Goal: Information Seeking & Learning: Learn about a topic

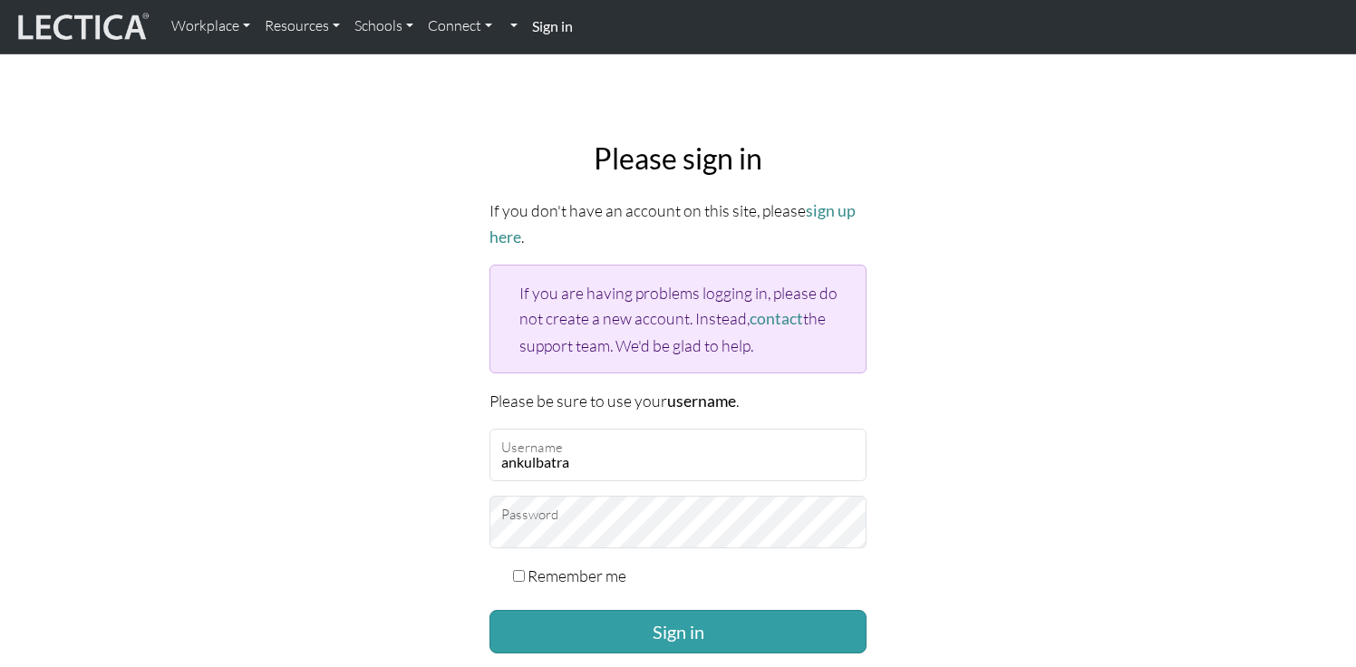
click at [435, 504] on div "Please sign in If you don't have an account on this site, please sign up here .…" at bounding box center [678, 431] width 1197 height 609
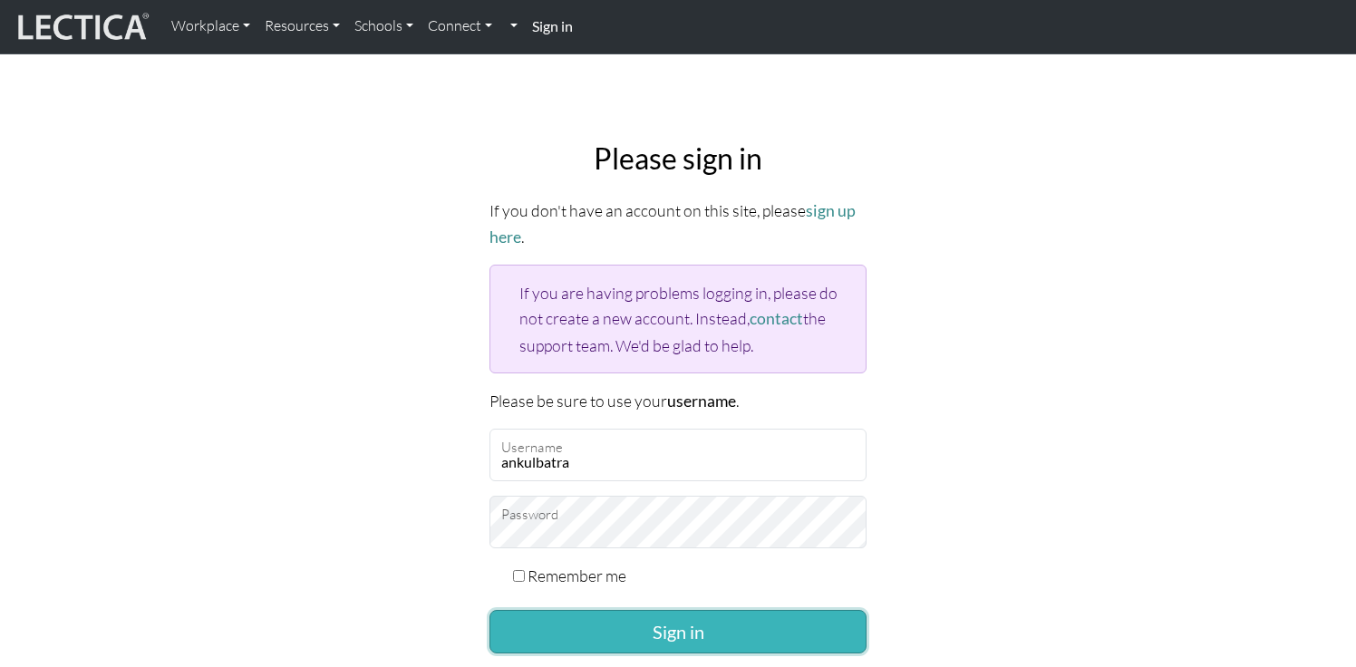
click at [609, 614] on button "Sign in" at bounding box center [678, 632] width 377 height 44
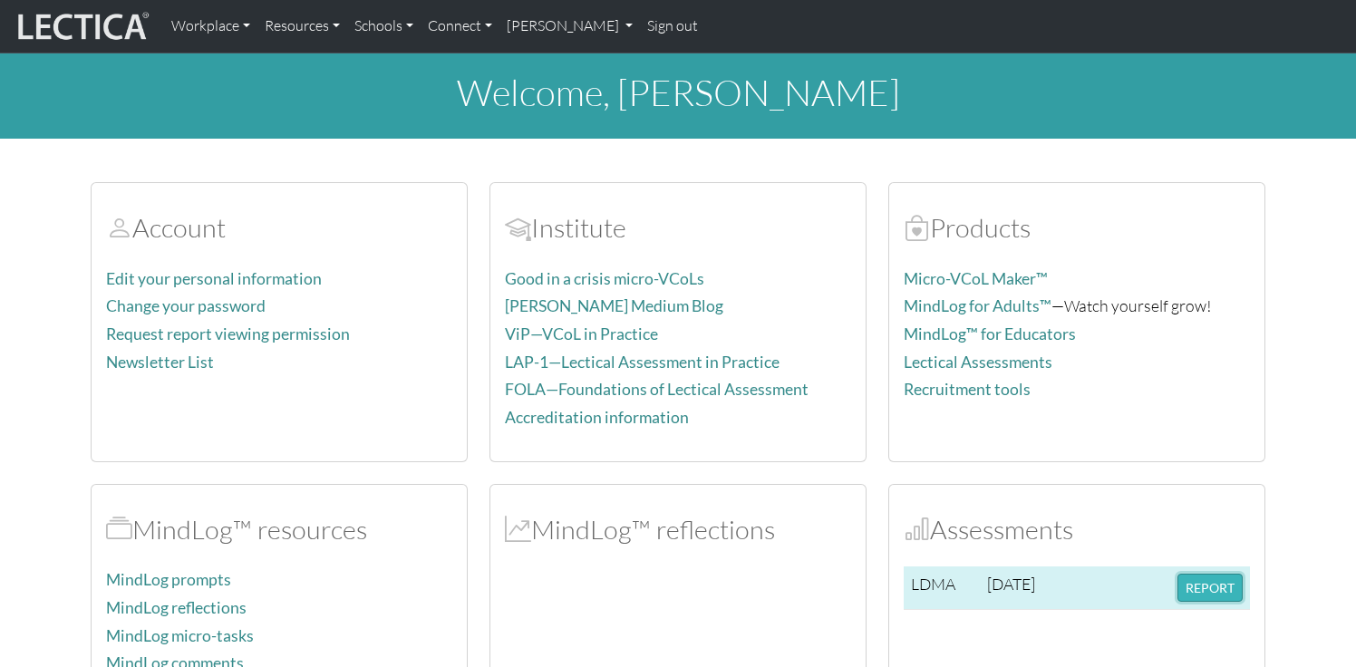
click at [1193, 582] on button "REPORT" at bounding box center [1210, 588] width 65 height 28
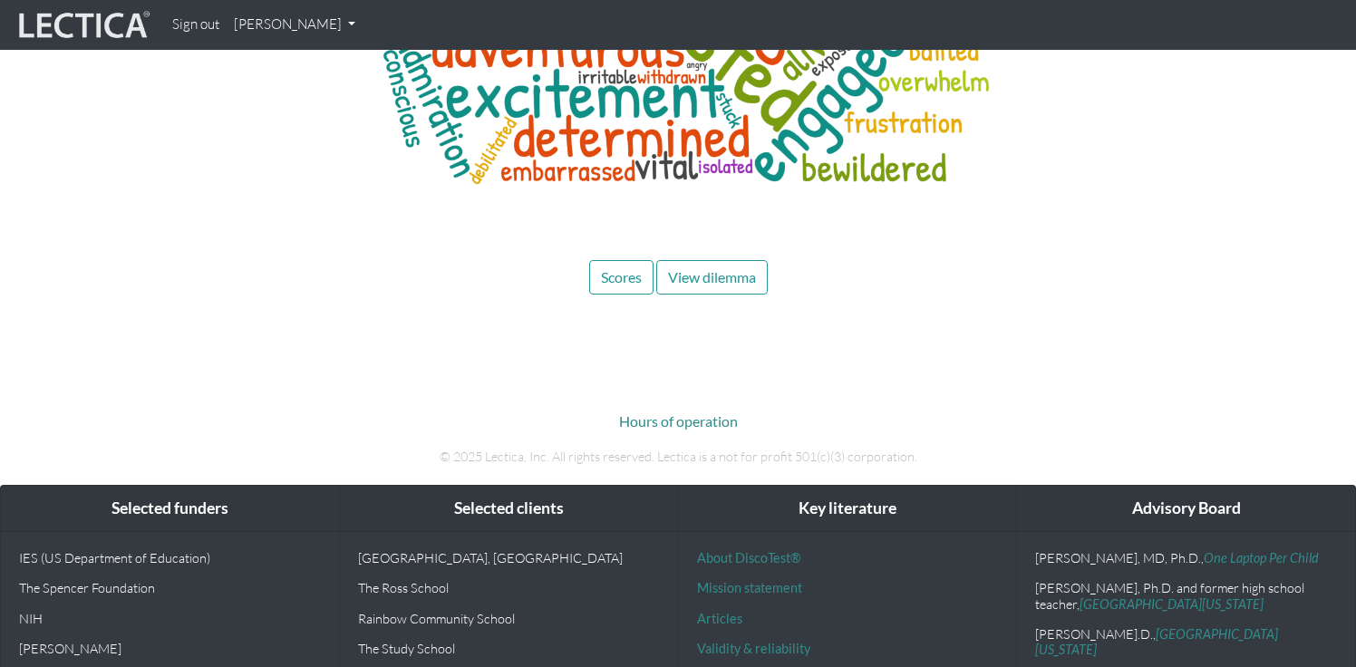
scroll to position [8834, 0]
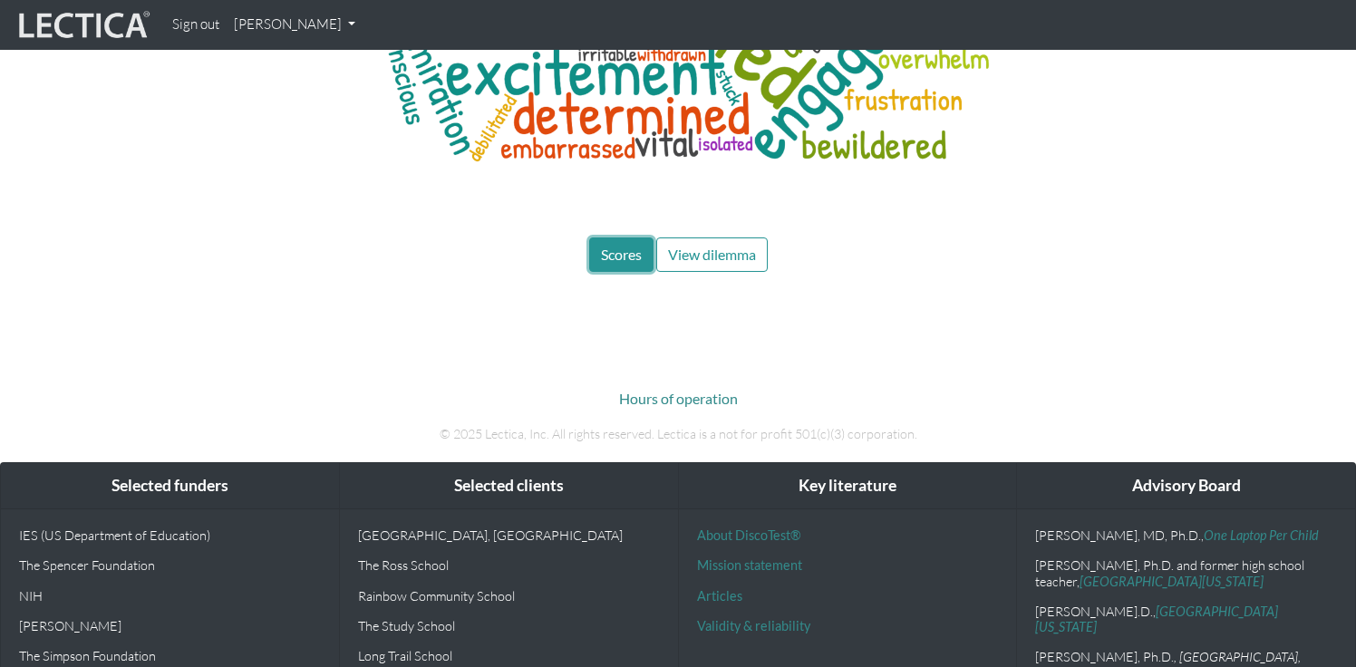
click at [631, 246] on span "Scores" at bounding box center [621, 254] width 41 height 17
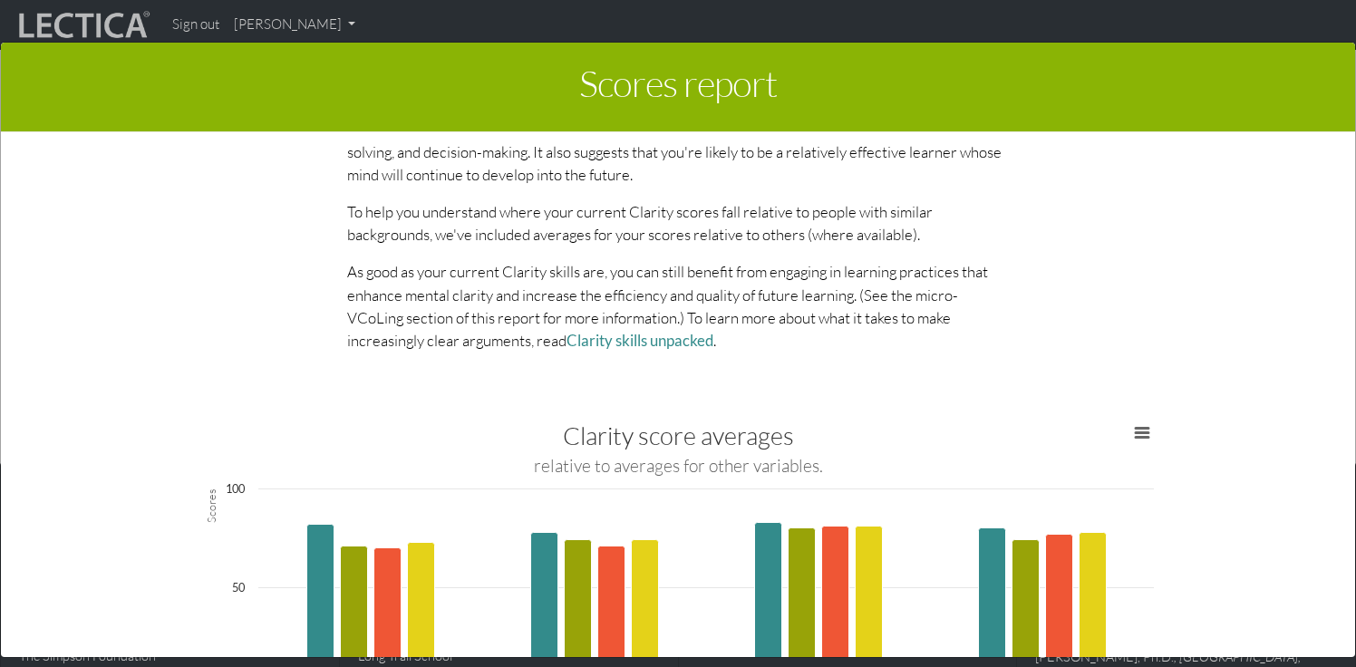
scroll to position [1908, 0]
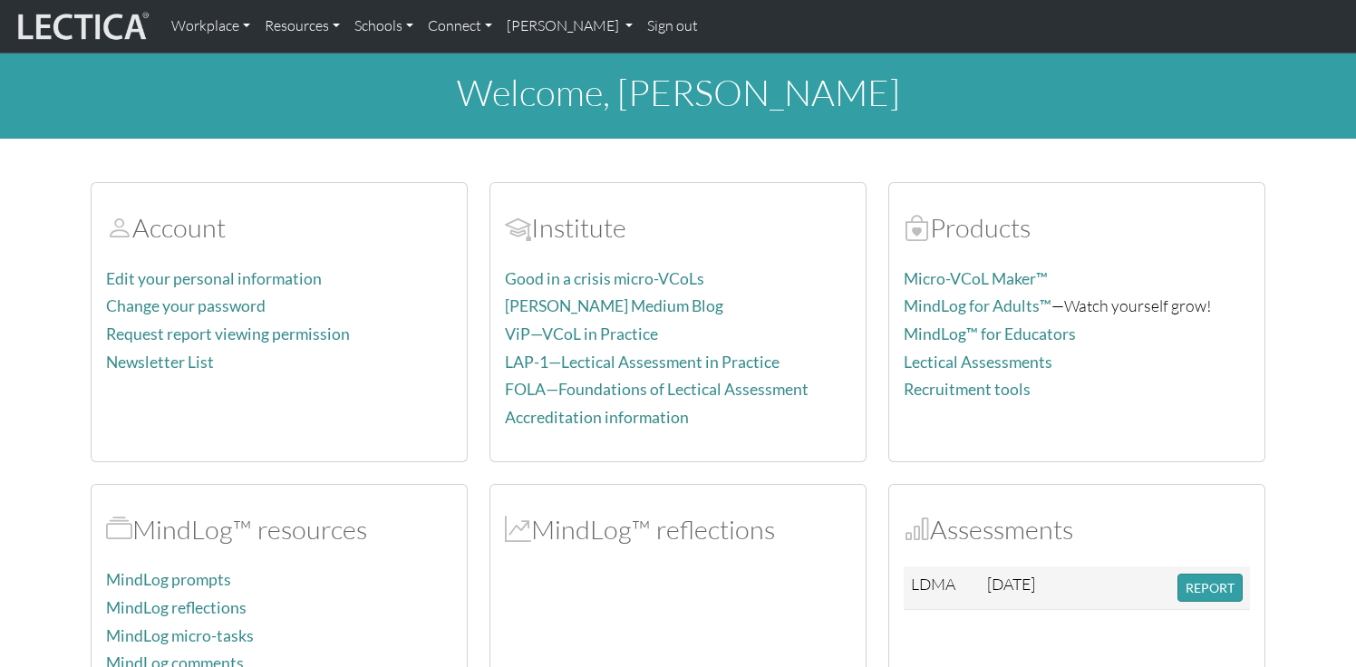
scroll to position [335, 0]
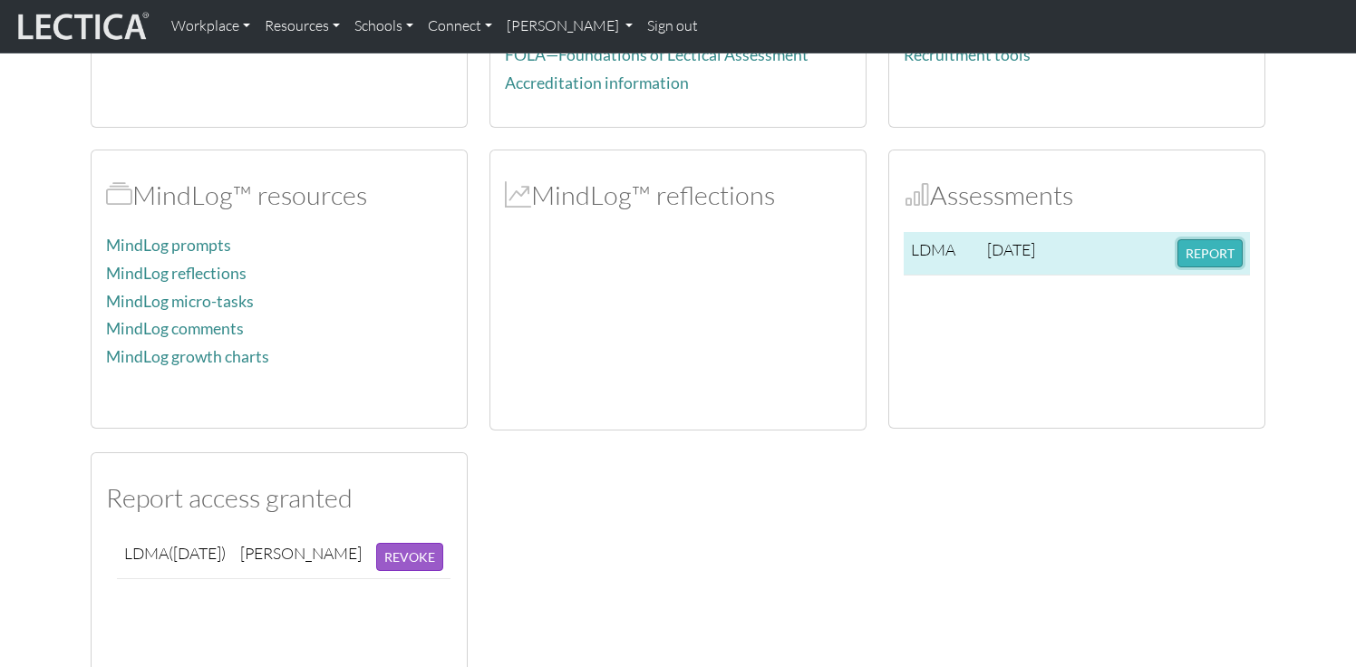
click at [1215, 257] on button "REPORT" at bounding box center [1210, 253] width 65 height 28
click at [1211, 239] on button "REPORT" at bounding box center [1210, 253] width 65 height 28
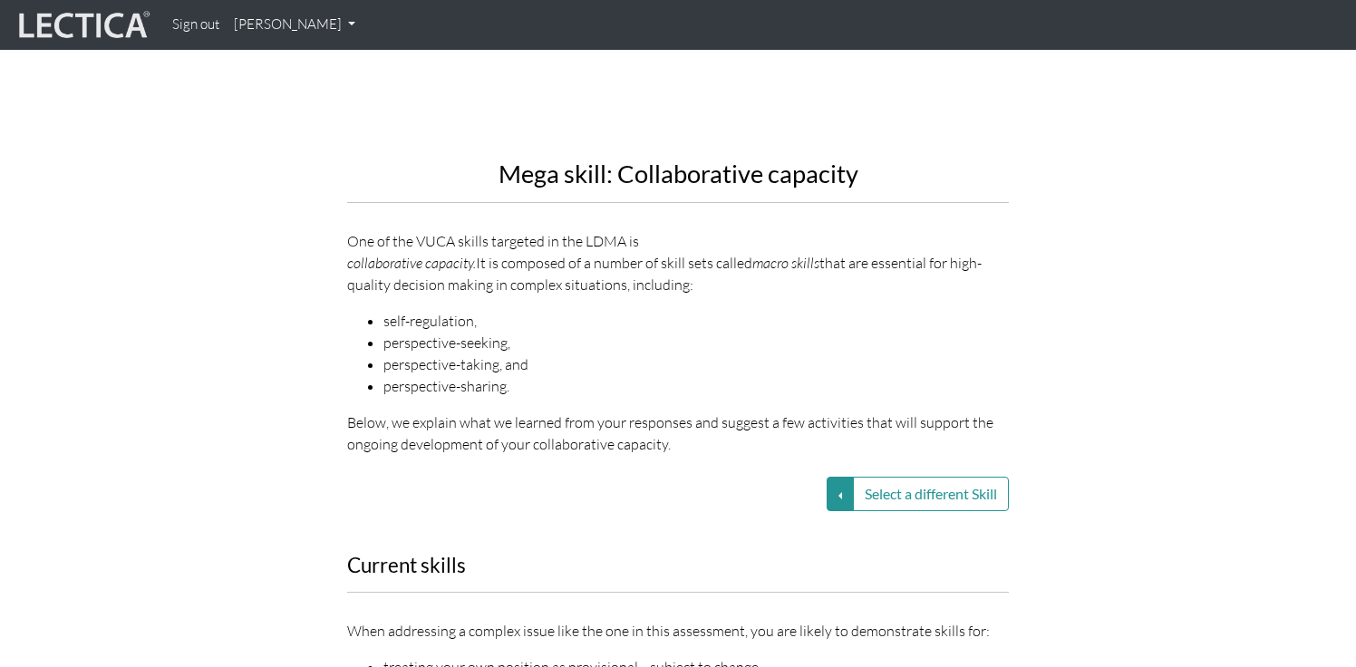
scroll to position [2078, 0]
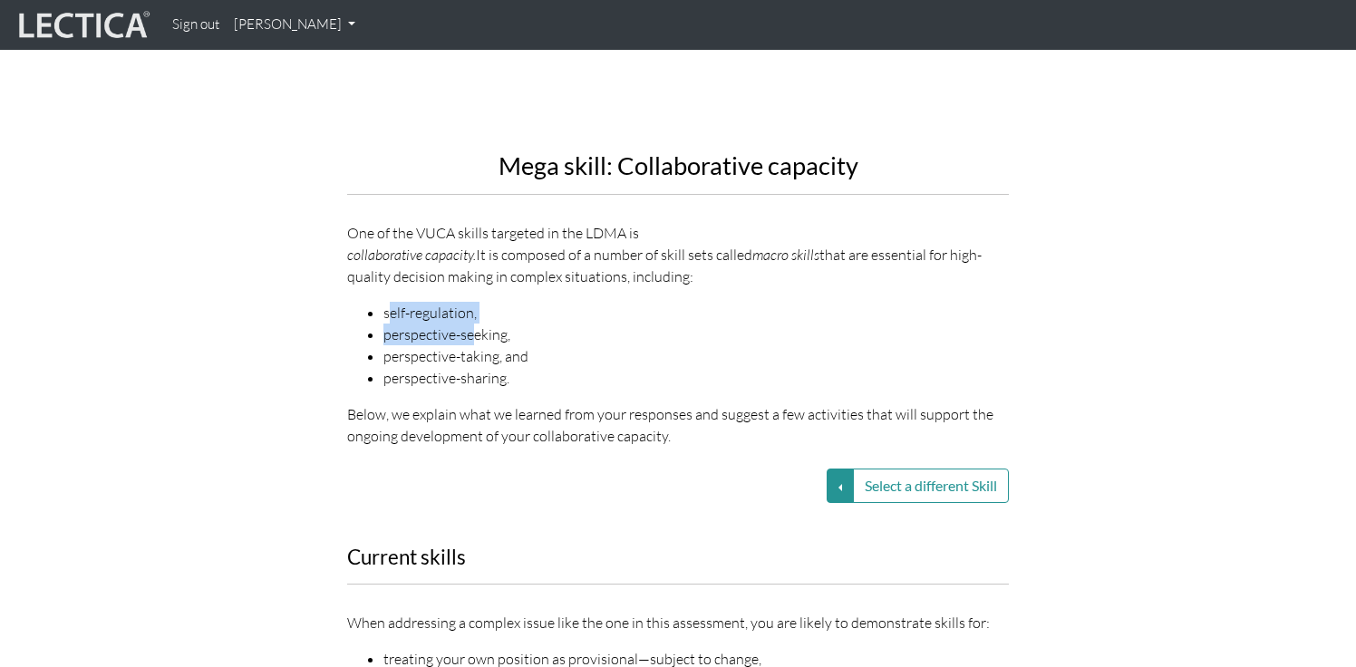
drag, startPoint x: 386, startPoint y: 269, endPoint x: 471, endPoint y: 292, distance: 87.3
click at [471, 302] on ul "self-regulation, perspective-seeking, perspective-taking, and perspective-shari…" at bounding box center [678, 345] width 662 height 87
click at [471, 324] on li "perspective-seeking," at bounding box center [697, 335] width 626 height 22
click at [833, 469] on button "Select a different Skill" at bounding box center [840, 486] width 27 height 34
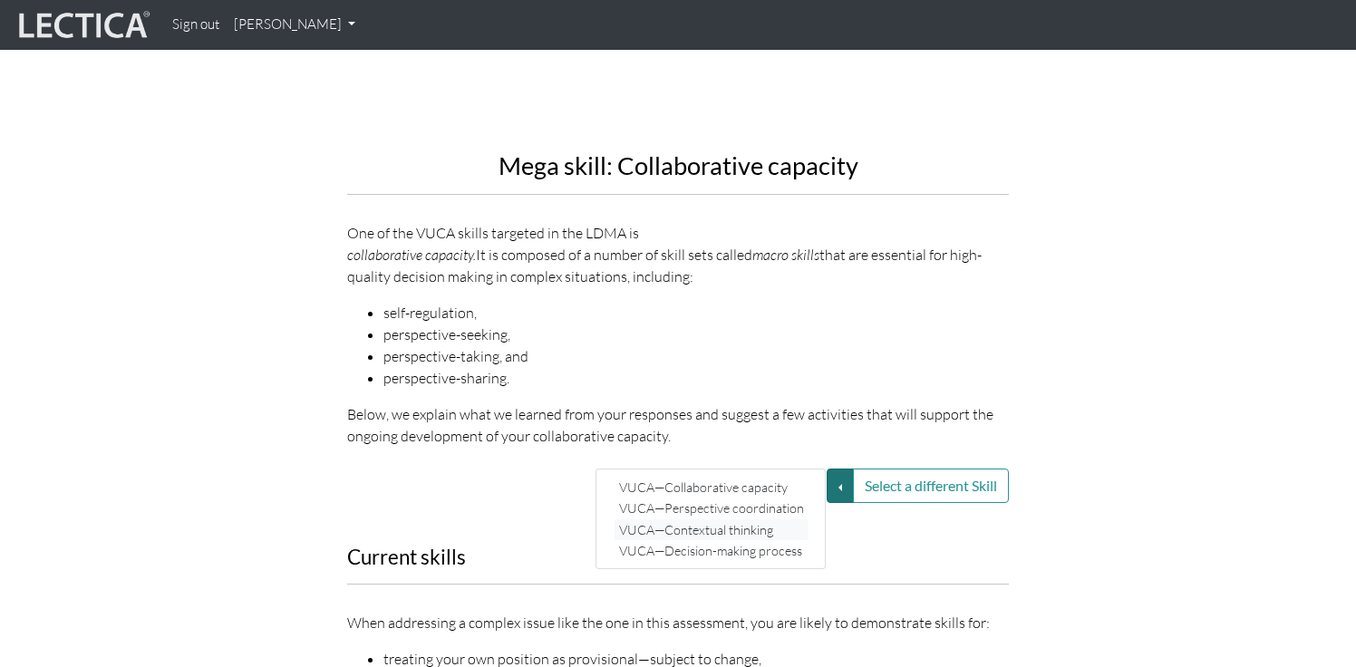
click at [771, 520] on link "VUCA—Contextual thinking" at bounding box center [712, 530] width 194 height 21
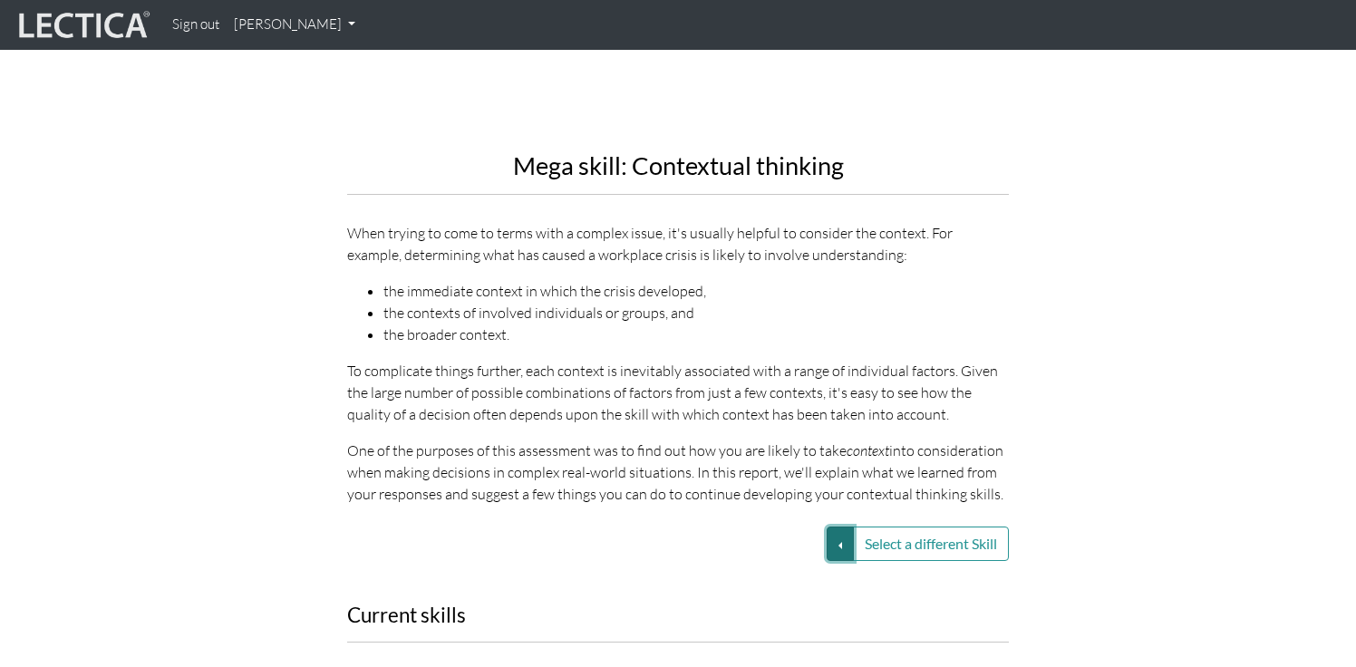
click at [830, 536] on button "Select a different Skill" at bounding box center [840, 544] width 27 height 34
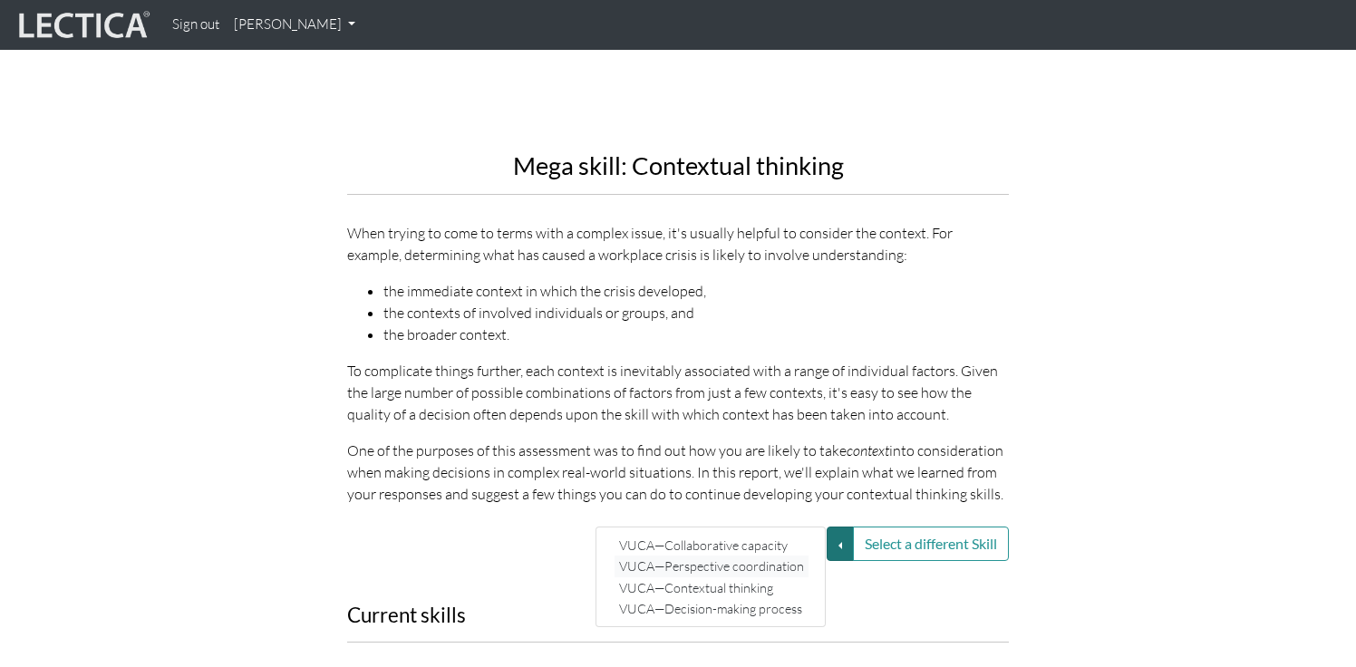
click at [763, 556] on link "VUCA—Perspective coordination" at bounding box center [712, 566] width 194 height 21
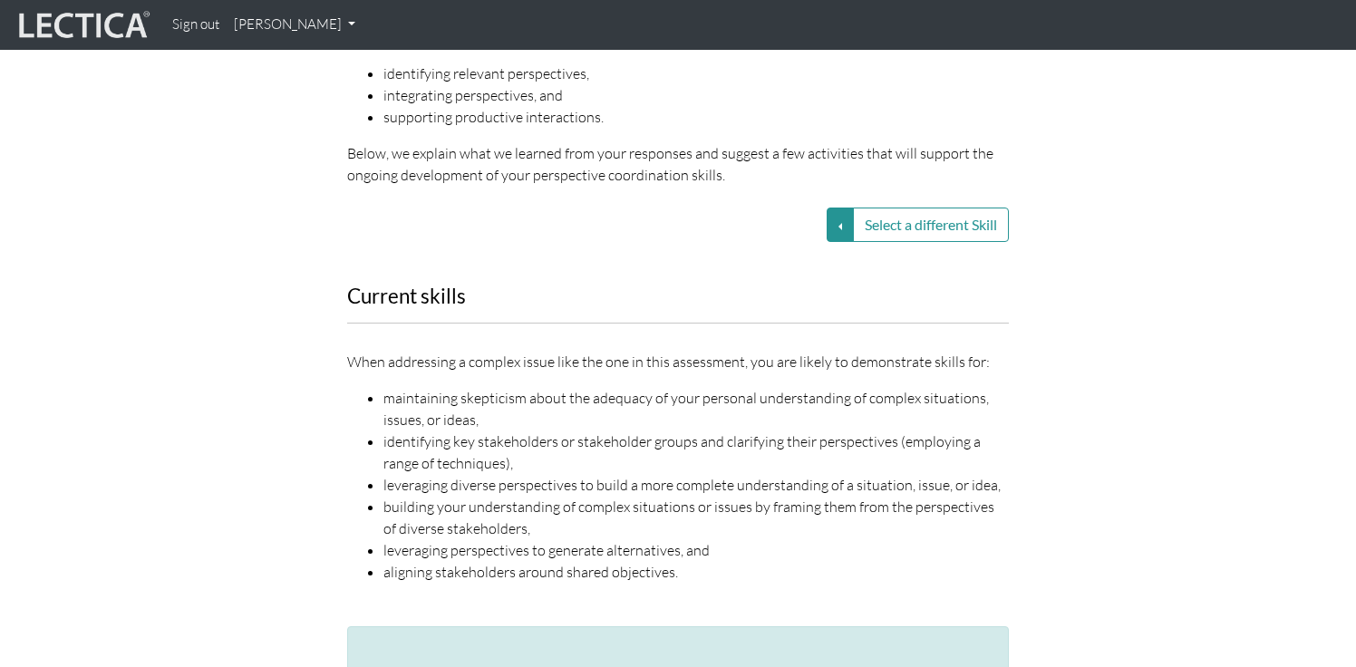
scroll to position [2326, 0]
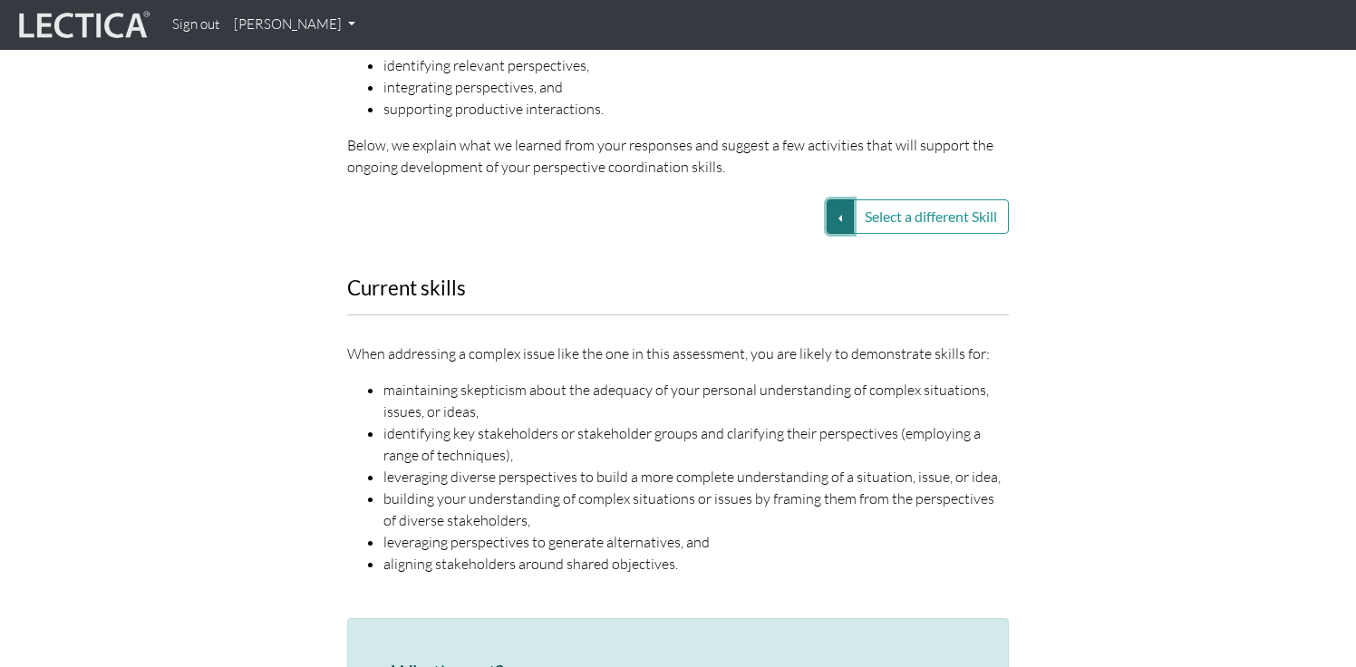
click at [844, 199] on button "Select a different Skill" at bounding box center [840, 216] width 27 height 34
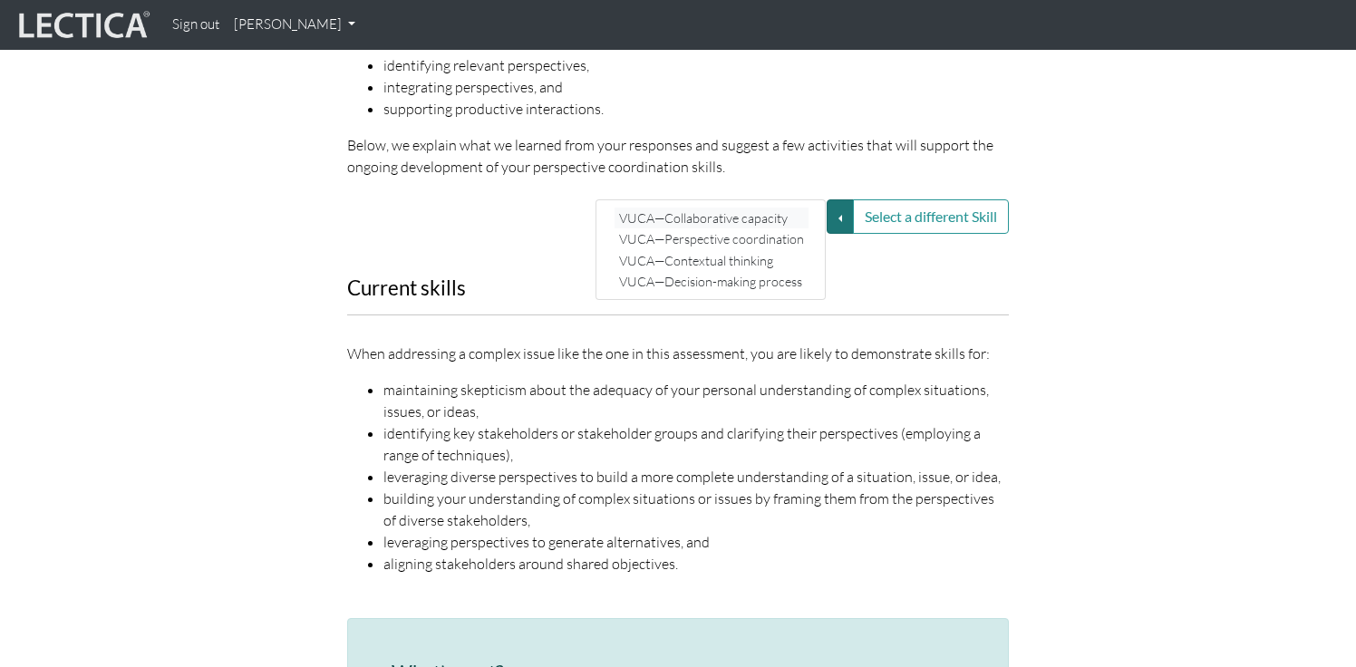
click at [775, 208] on link "VUCA—Collaborative capacity" at bounding box center [712, 218] width 194 height 21
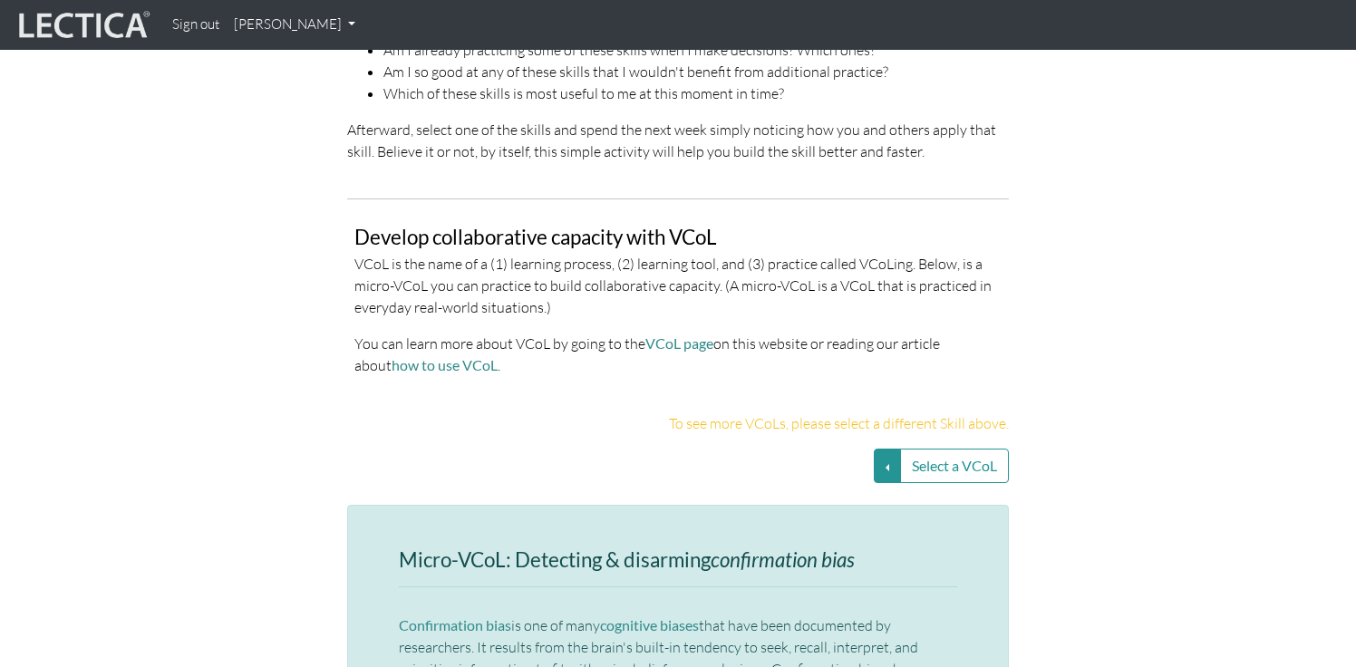
scroll to position [3688, 0]
click at [878, 451] on button "Select a VCoL" at bounding box center [887, 468] width 27 height 34
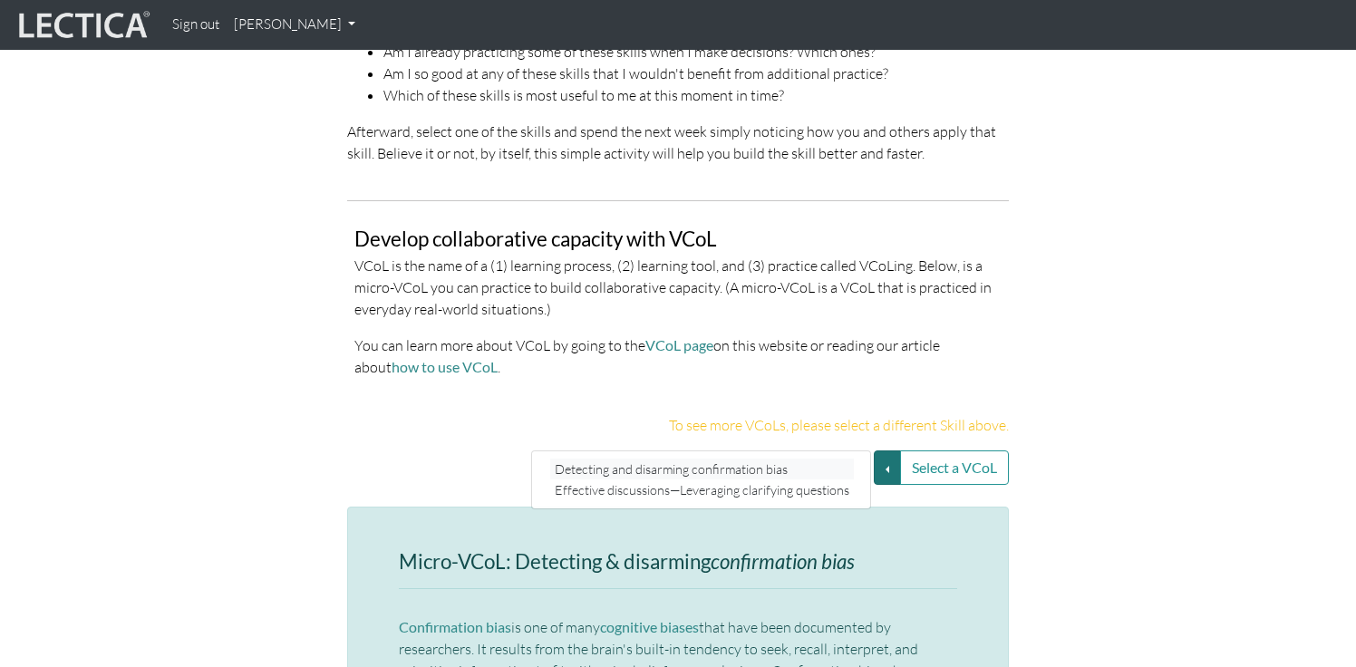
click at [770, 459] on link "Detecting and disarming confirmation bias" at bounding box center [702, 469] width 304 height 21
